Goal: Task Accomplishment & Management: Complete application form

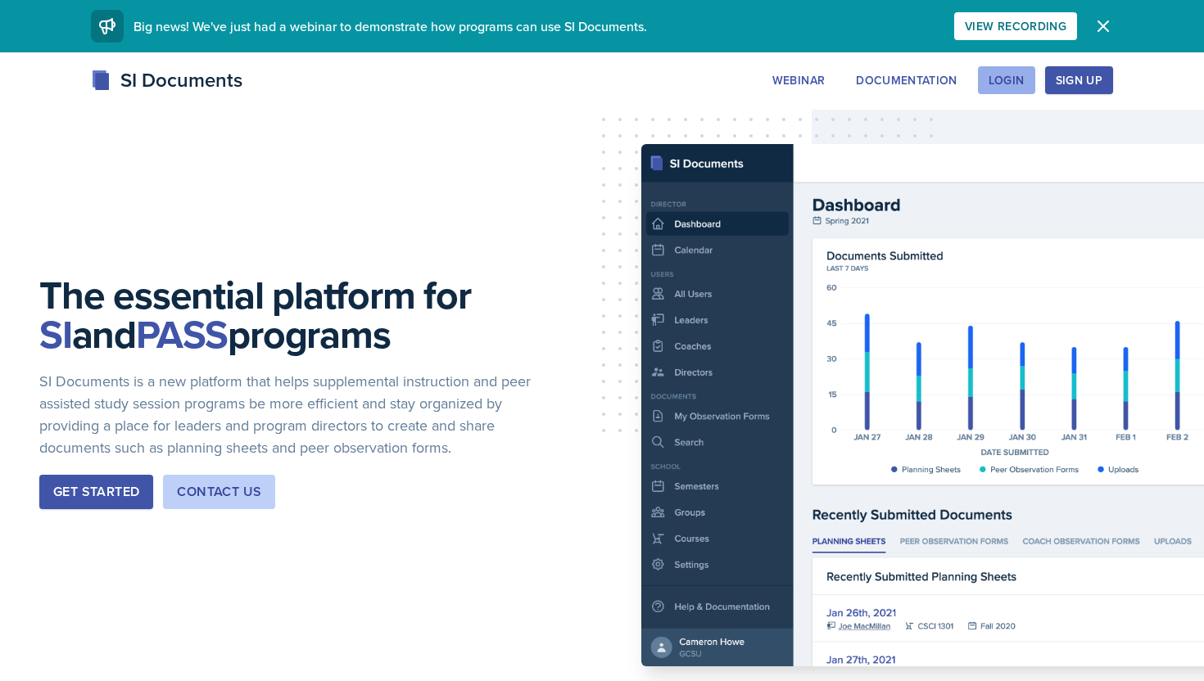
click at [1006, 75] on div "Login" at bounding box center [1006, 80] width 36 height 13
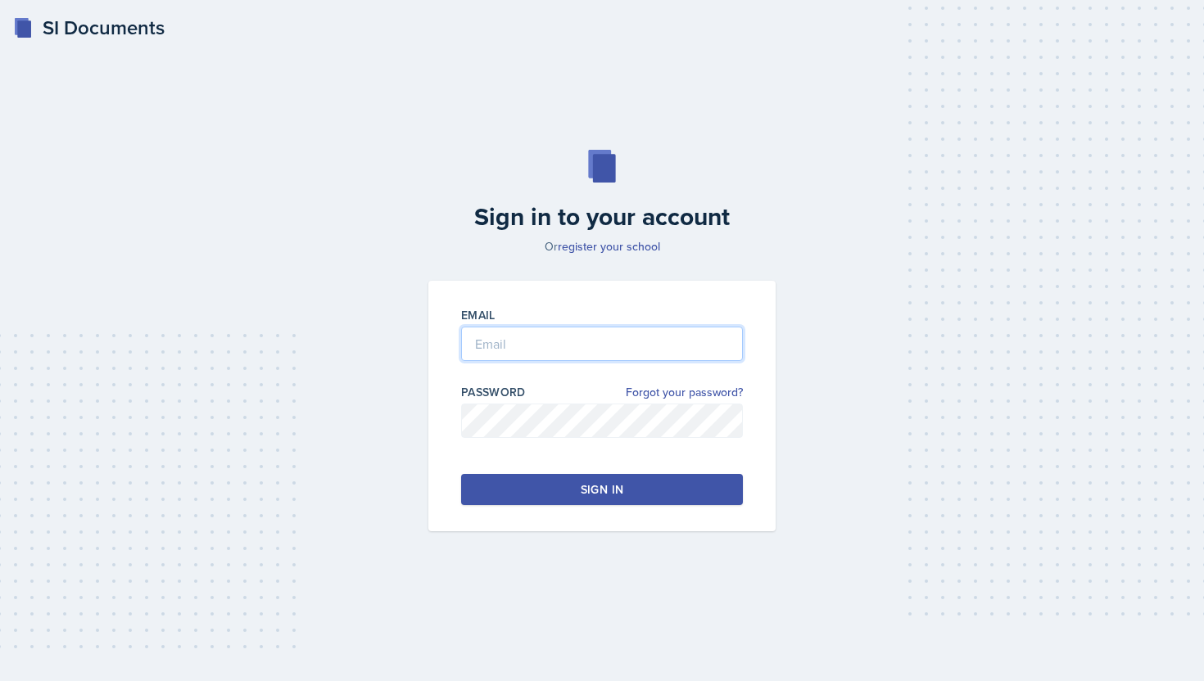
type input "[EMAIL_ADDRESS][DOMAIN_NAME]"
click at [585, 479] on button "Sign in" at bounding box center [602, 489] width 282 height 31
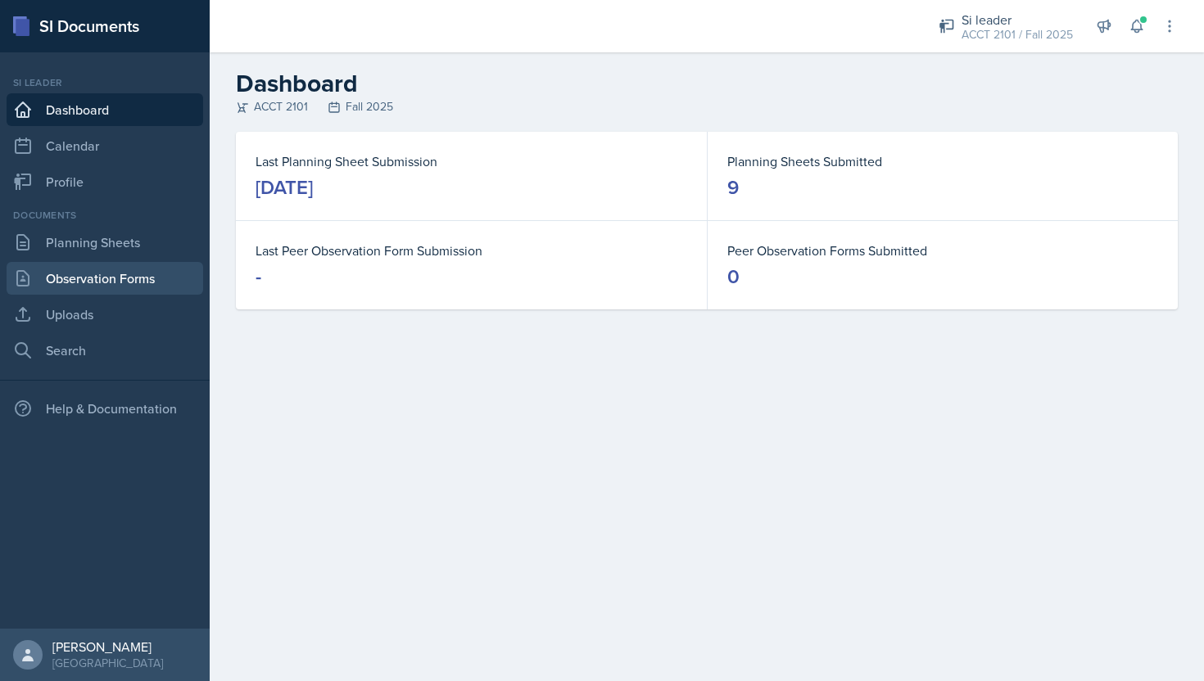
click at [153, 269] on link "Observation Forms" at bounding box center [105, 278] width 196 height 33
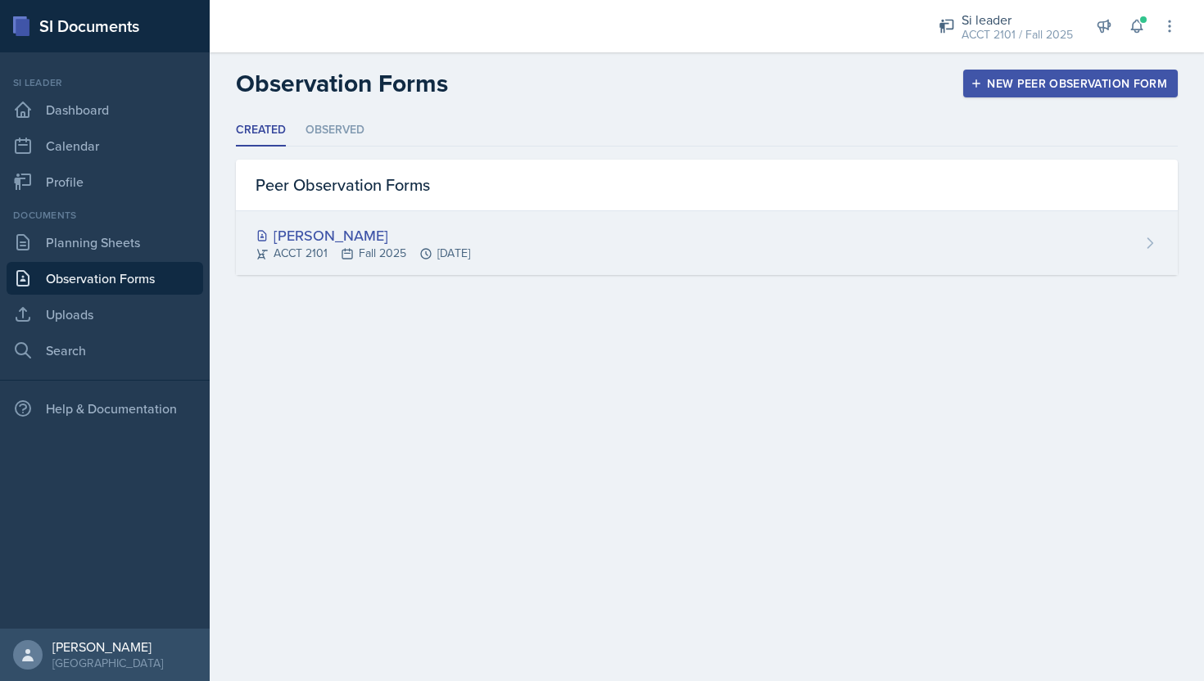
click at [570, 223] on div "[PERSON_NAME] ACCT 2101 Fall 2025 [DATE]" at bounding box center [707, 243] width 942 height 64
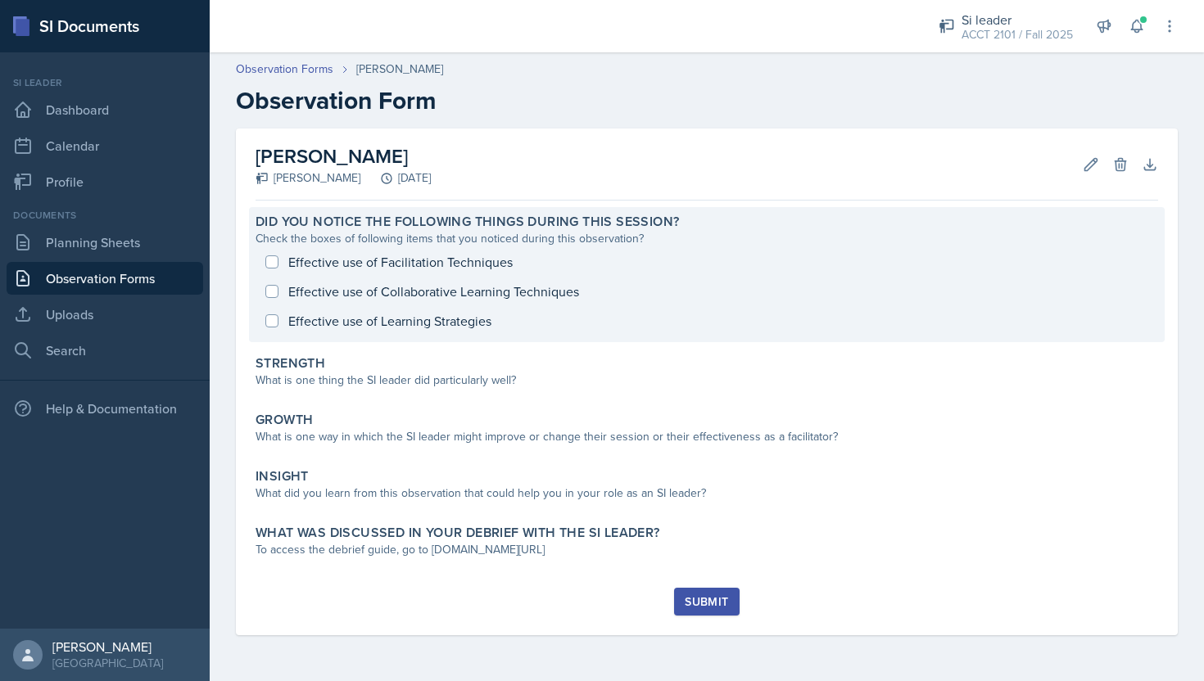
click at [273, 291] on div "Effective use of Facilitation Techniques Effective use of Collaborative Learnin…" at bounding box center [706, 291] width 902 height 88
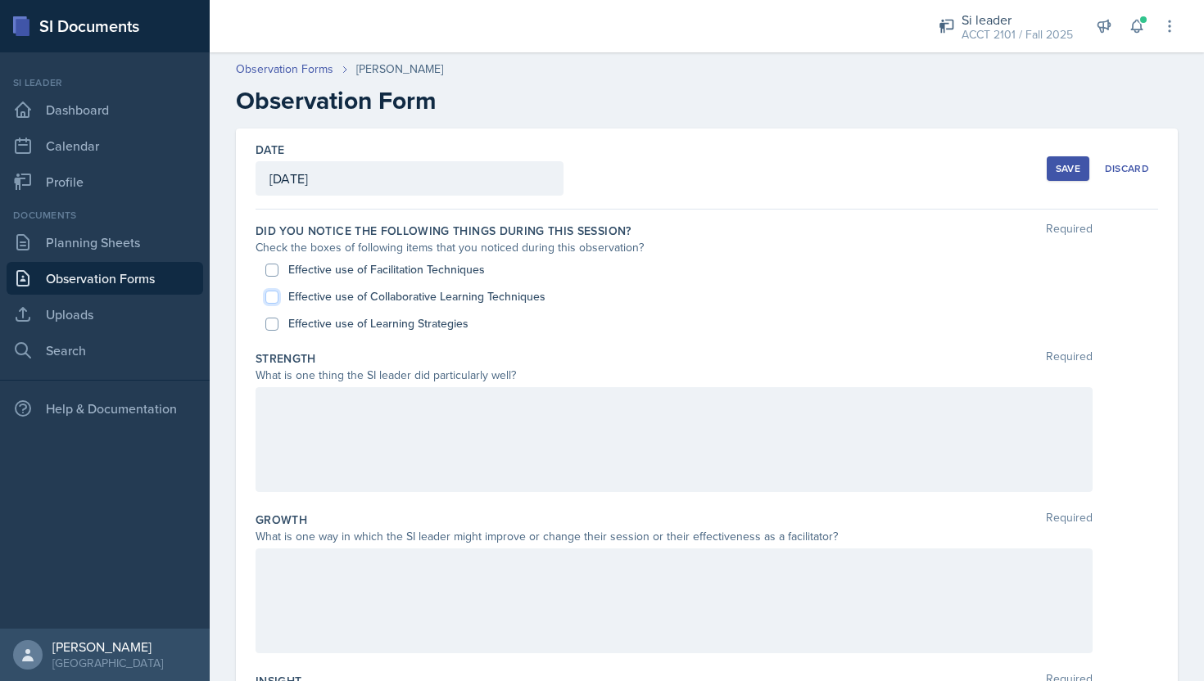
click at [276, 300] on input "Effective use of Collaborative Learning Techniques" at bounding box center [271, 297] width 13 height 13
checkbox input "true"
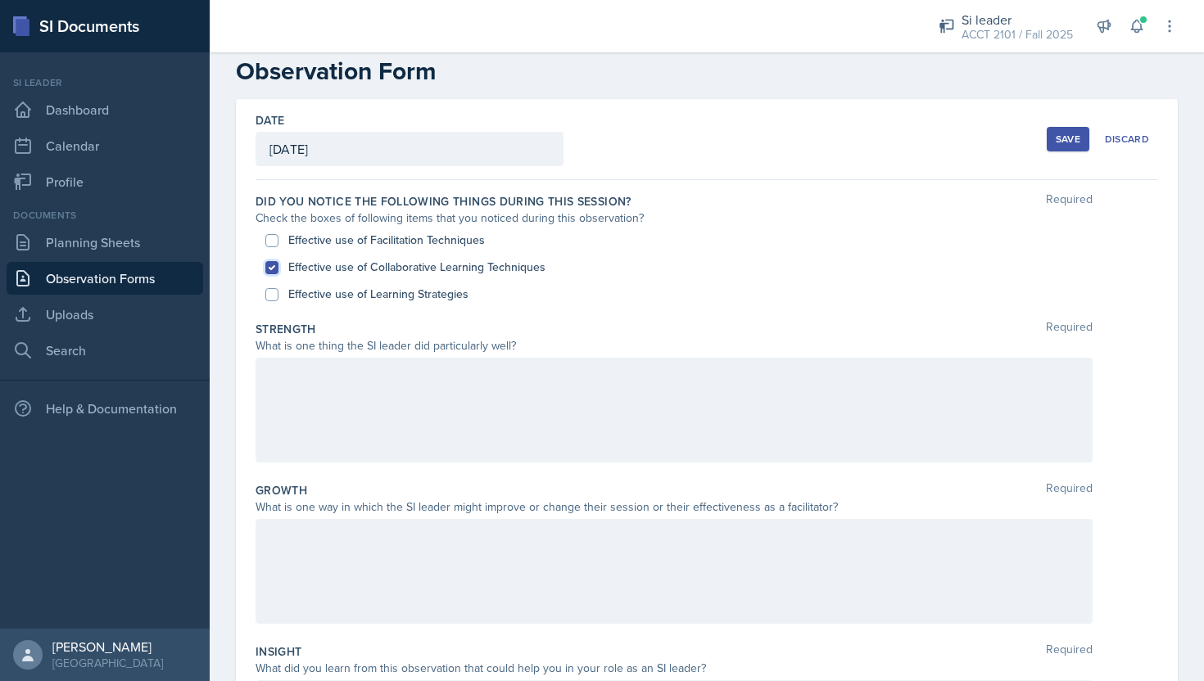
scroll to position [27, 0]
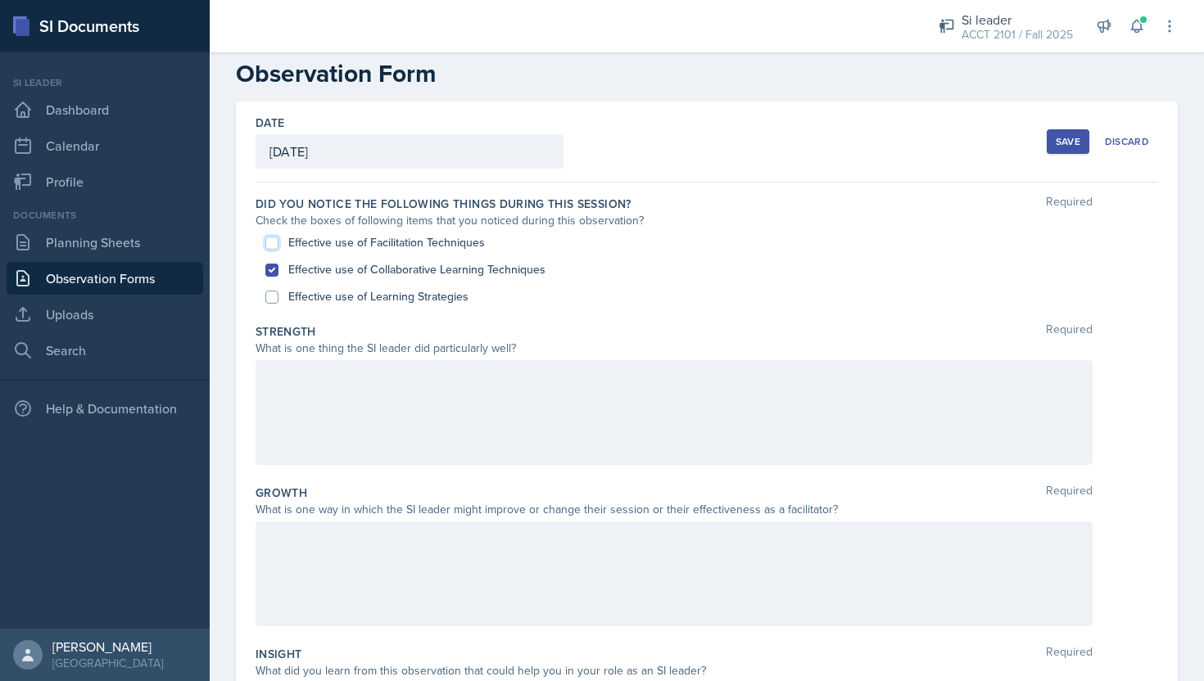
click at [269, 242] on input "Effective use of Facilitation Techniques" at bounding box center [271, 243] width 13 height 13
checkbox input "true"
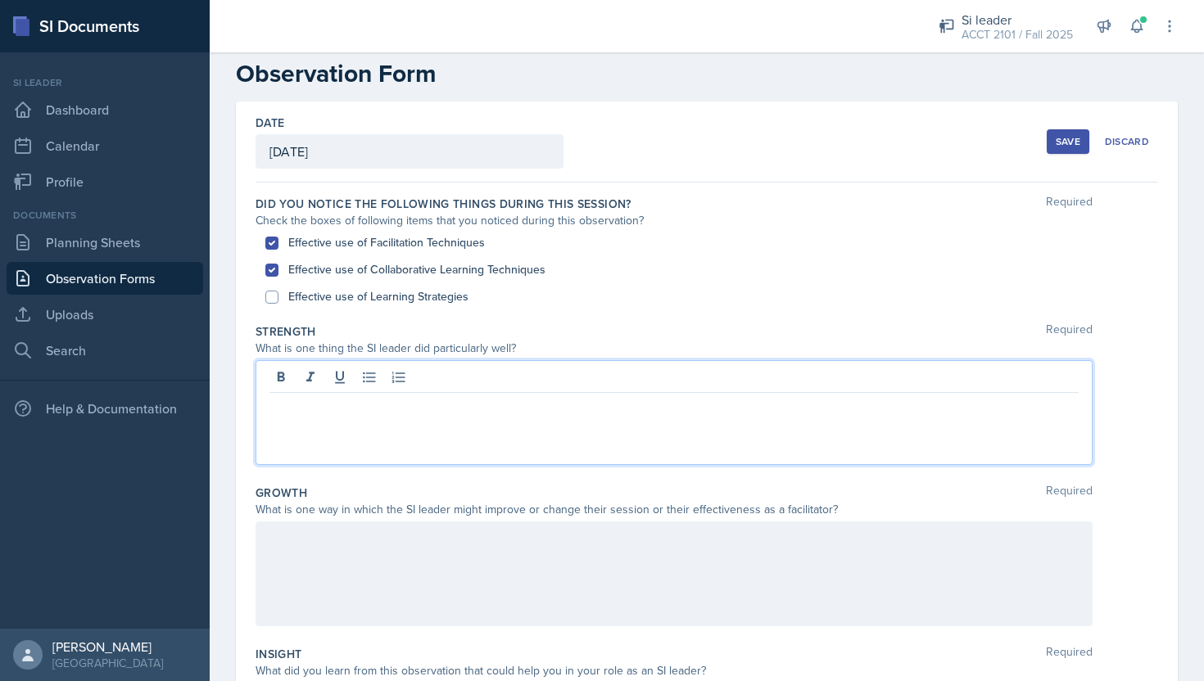
click at [353, 396] on p at bounding box center [673, 406] width 809 height 20
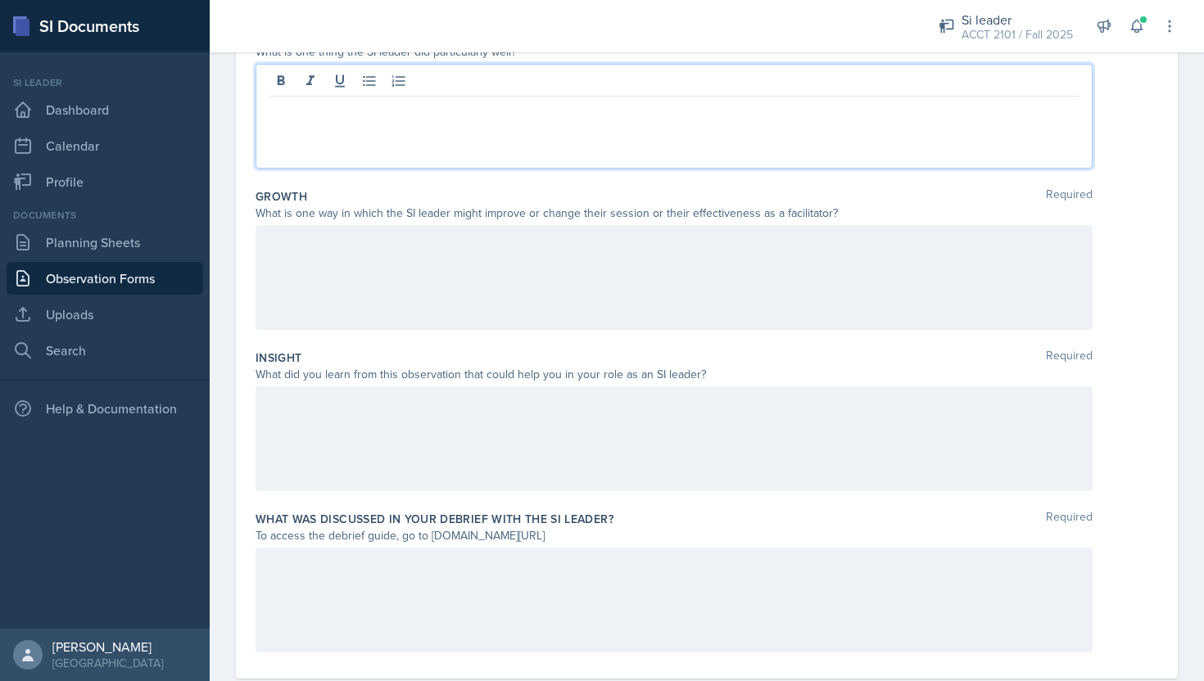
click at [364, 320] on div at bounding box center [673, 277] width 837 height 105
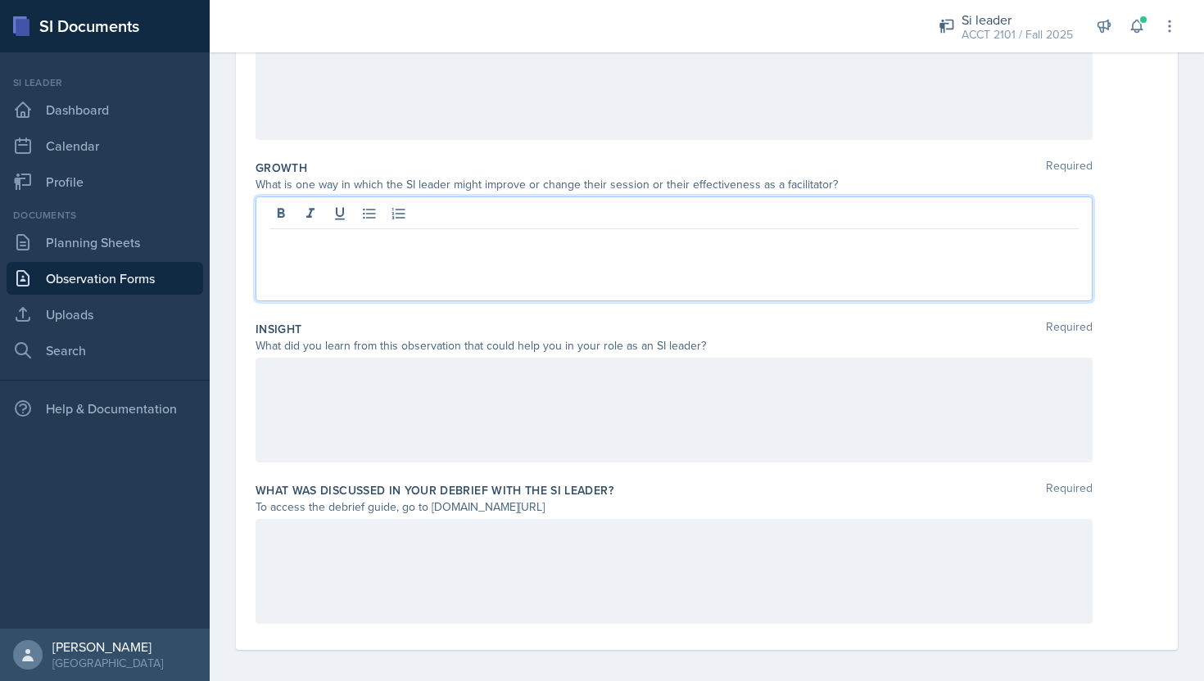
scroll to position [360, 0]
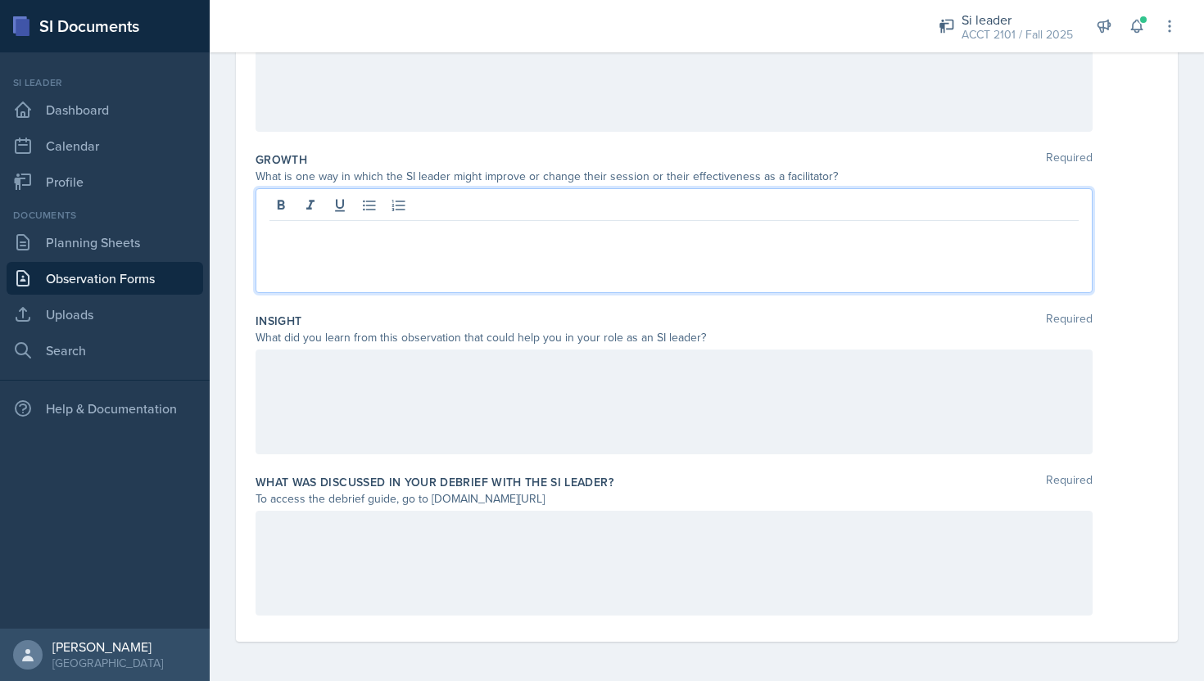
click at [380, 421] on div at bounding box center [673, 402] width 837 height 105
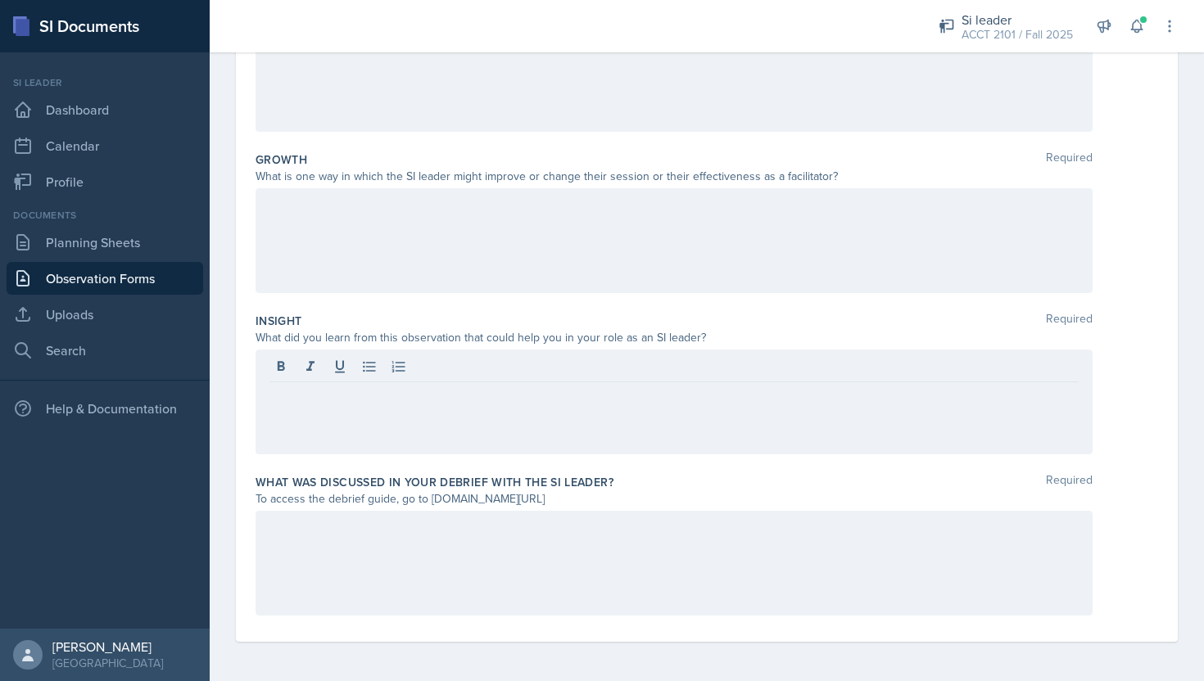
click at [449, 548] on div at bounding box center [673, 563] width 837 height 105
